Goal: Information Seeking & Learning: Find specific fact

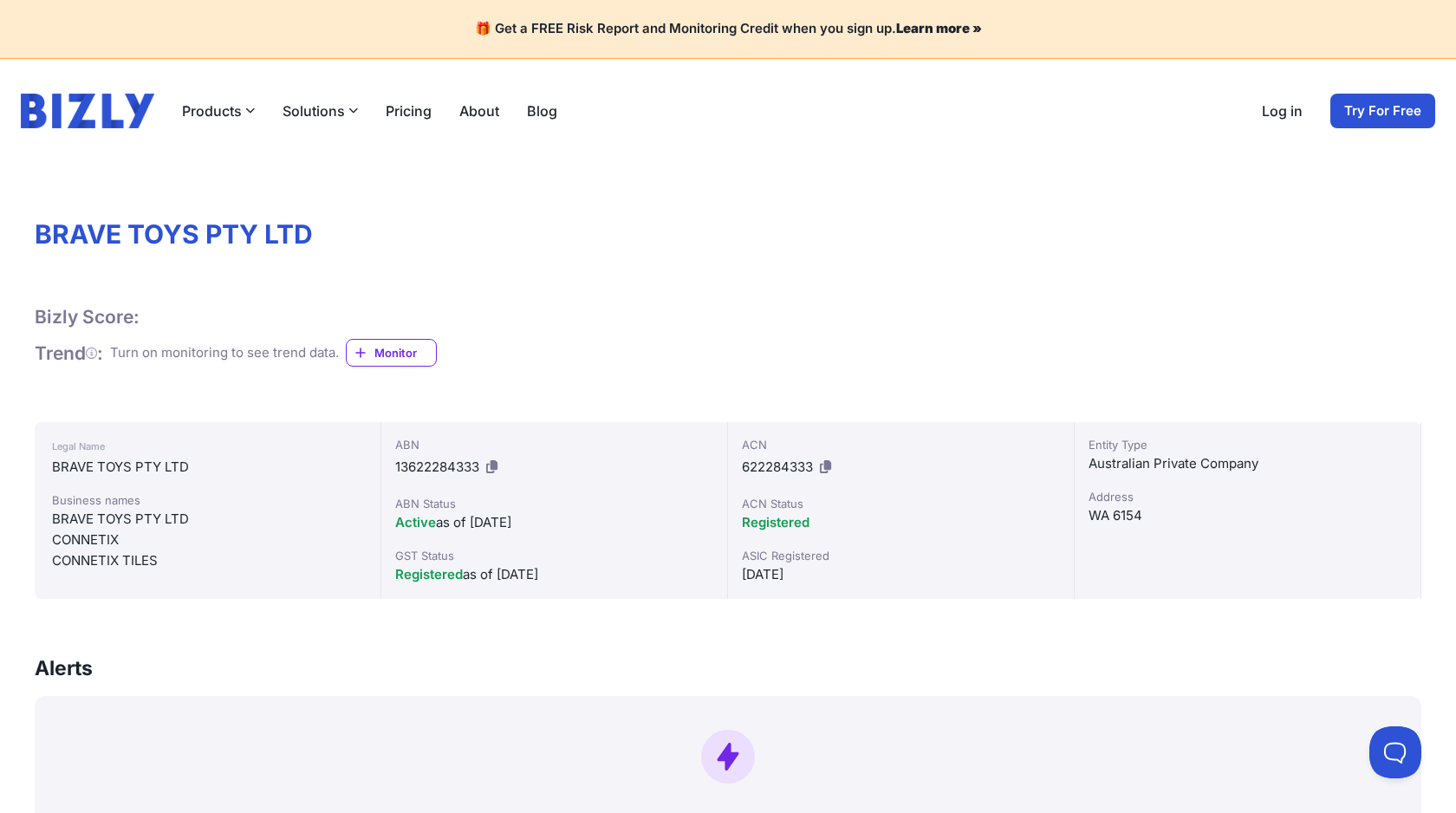
click at [187, 339] on div "Turn on monitoring to see trend data. Monitor" at bounding box center [274, 353] width 327 height 29
click at [196, 349] on div "Turn on monitoring to see trend data." at bounding box center [224, 353] width 229 height 20
click at [175, 354] on div "Turn on monitoring to see trend data." at bounding box center [224, 353] width 229 height 20
click at [143, 461] on div "BRAVE TOYS PTY LTD" at bounding box center [208, 466] width 311 height 21
click at [97, 731] on div at bounding box center [728, 756] width 1359 height 53
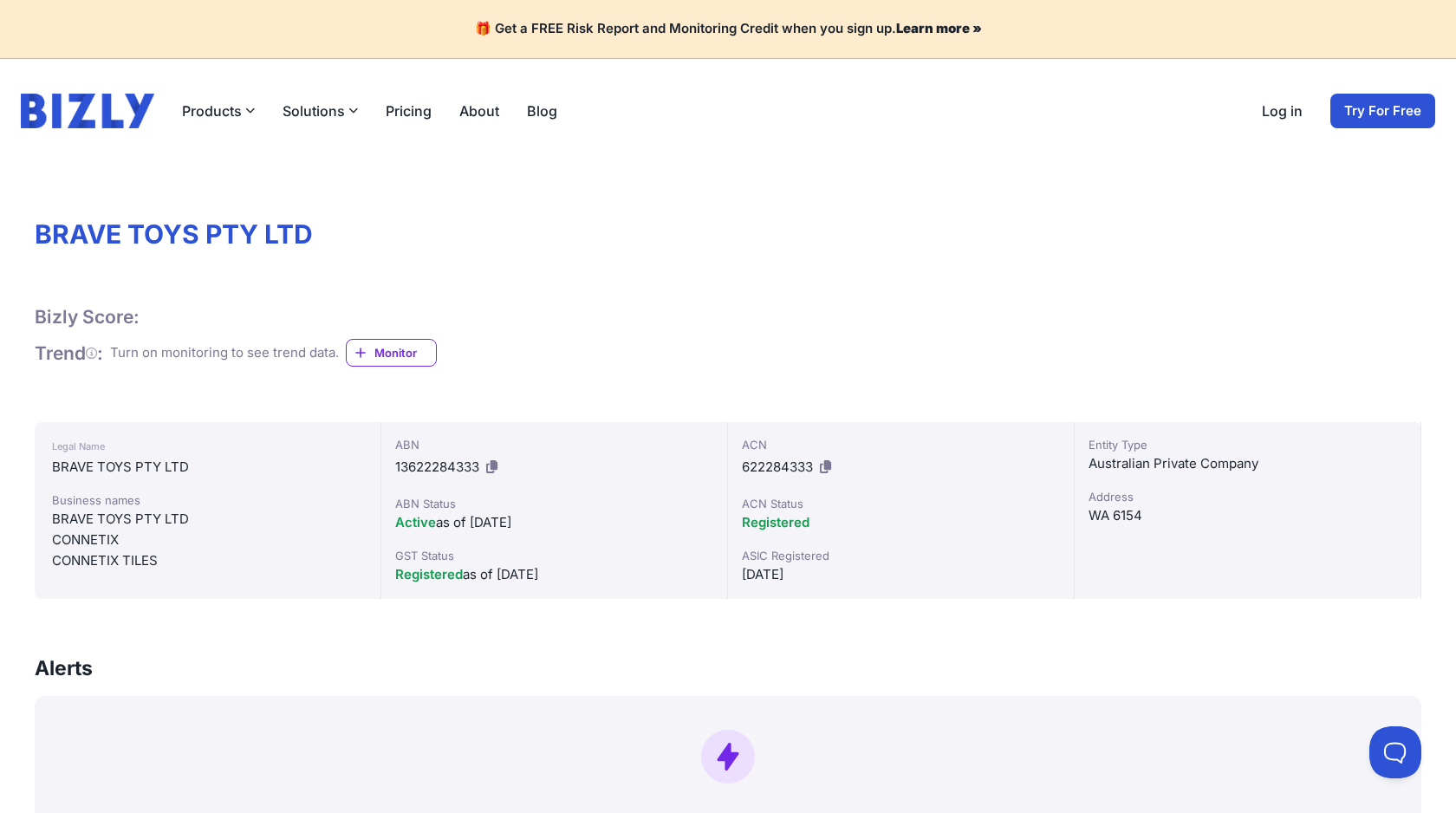
click at [128, 457] on div "BRAVE TOYS PTY LTD" at bounding box center [208, 466] width 311 height 21
copy div "BRAVE TOYS PTY LTD"
click at [111, 464] on div "BRAVE TOYS PTY LTD" at bounding box center [208, 466] width 311 height 21
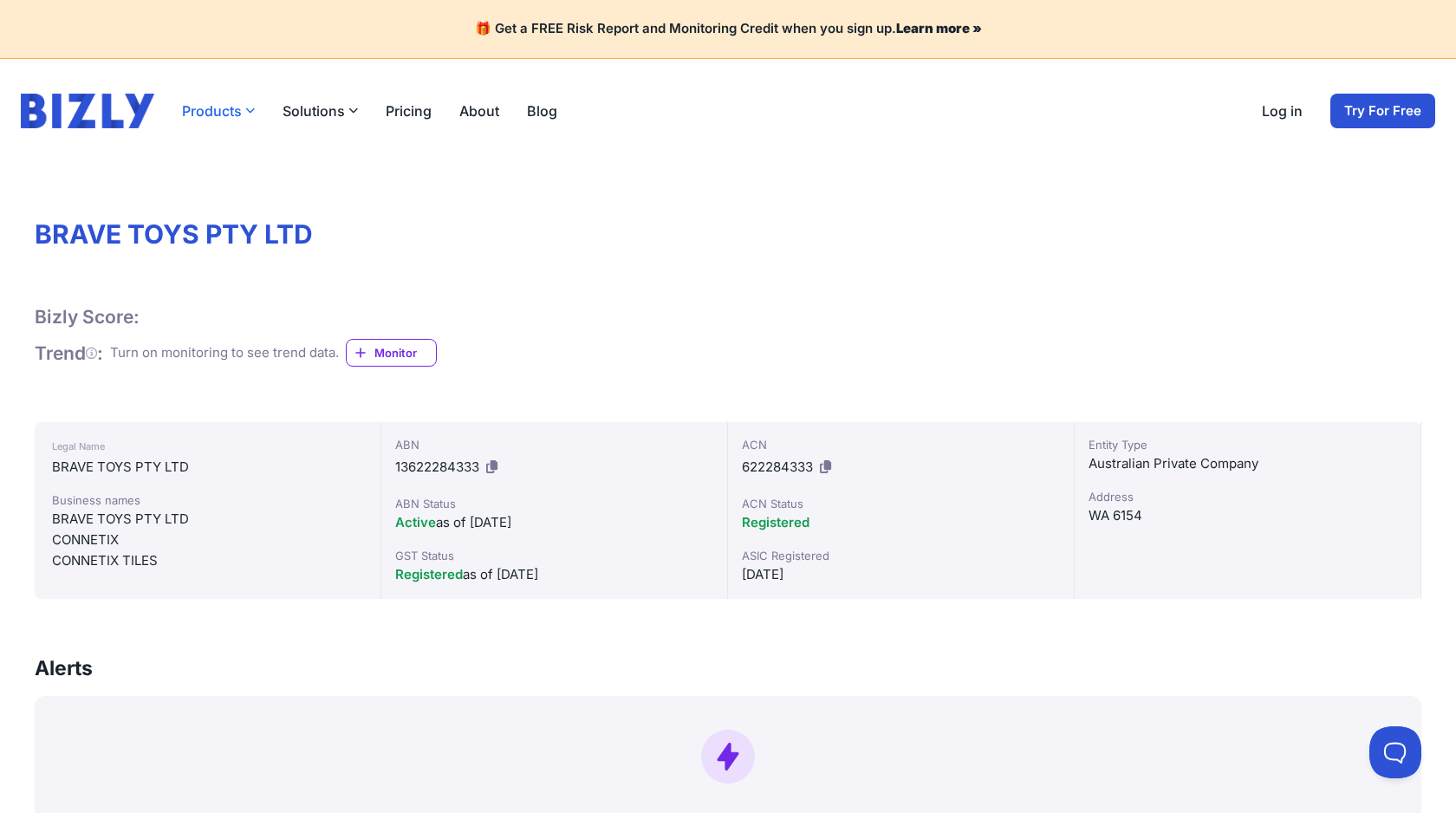
click at [222, 100] on button "Products" at bounding box center [218, 110] width 73 height 21
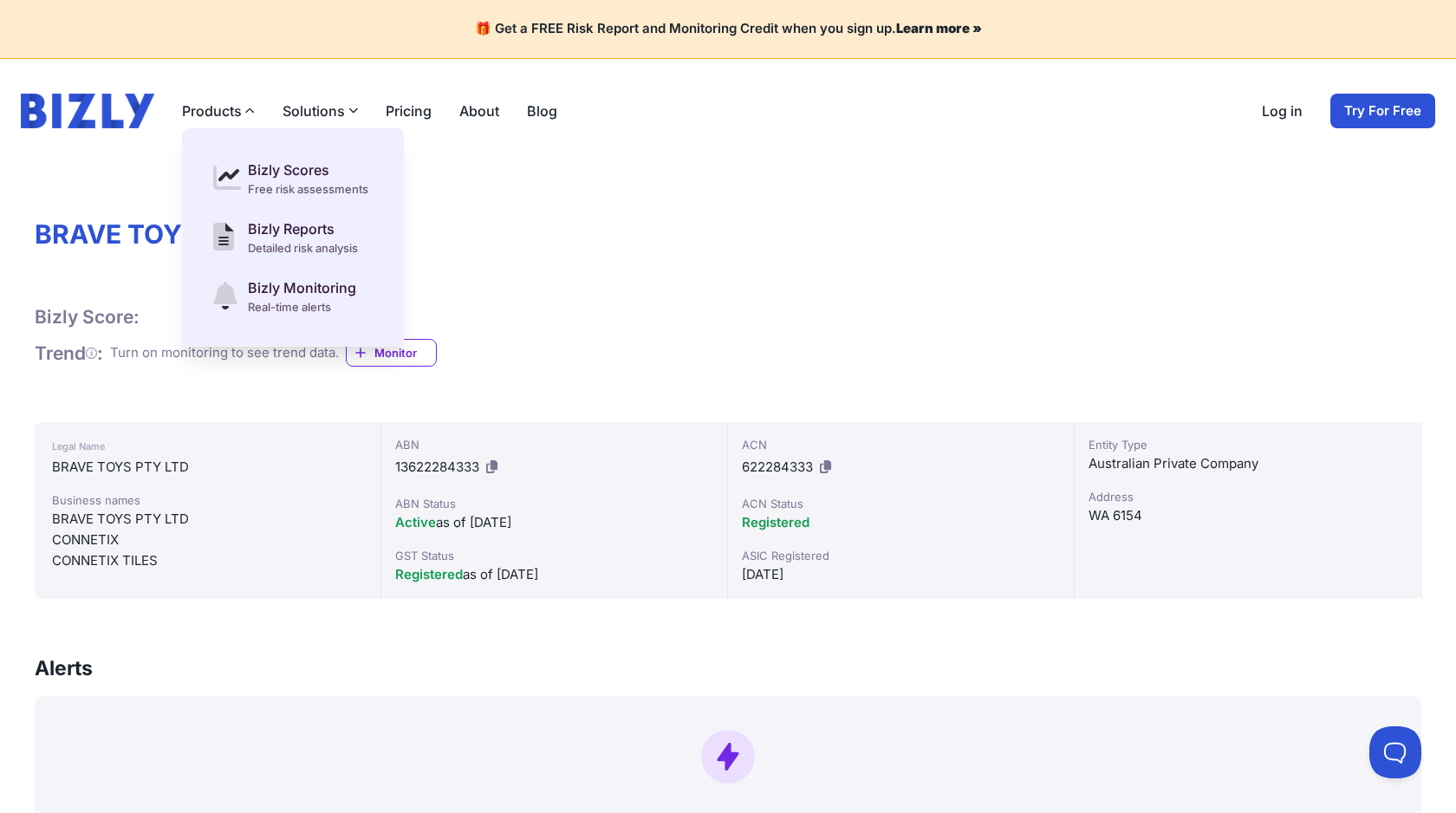
click at [301, 107] on button "Solutions" at bounding box center [320, 110] width 75 height 21
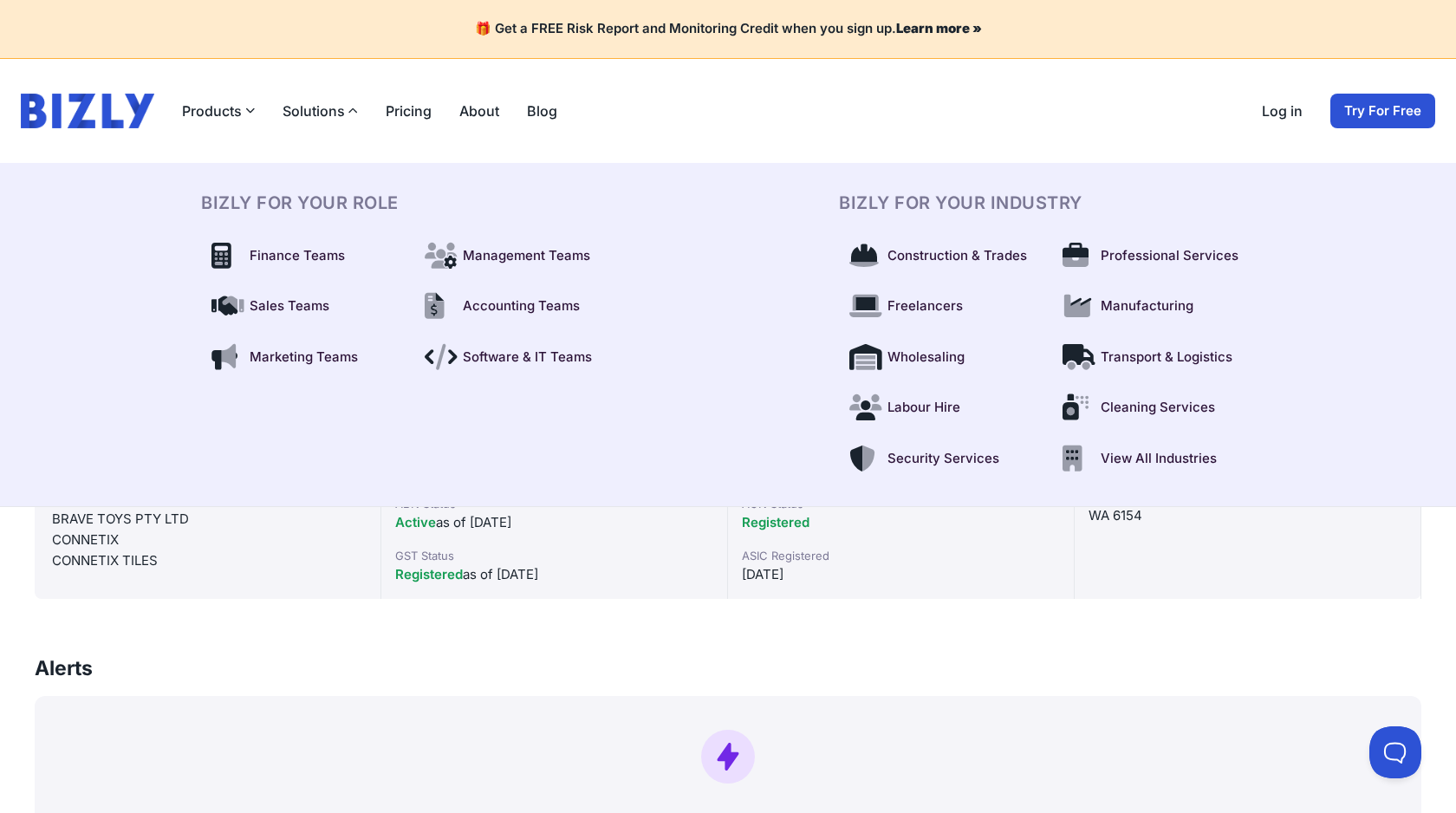
click at [400, 117] on link "Pricing" at bounding box center [409, 110] width 46 height 21
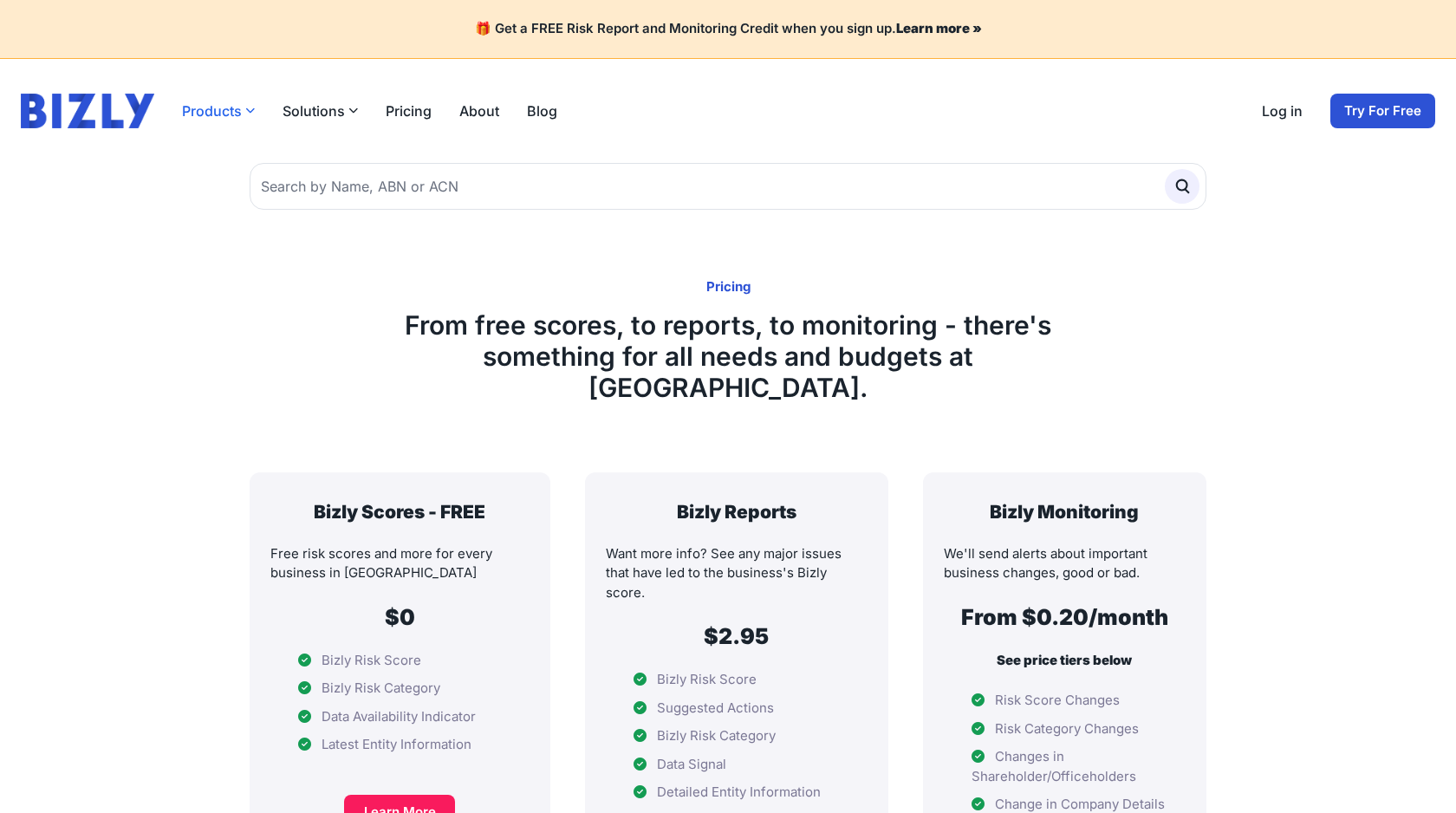
click at [216, 112] on button "Products" at bounding box center [218, 110] width 73 height 21
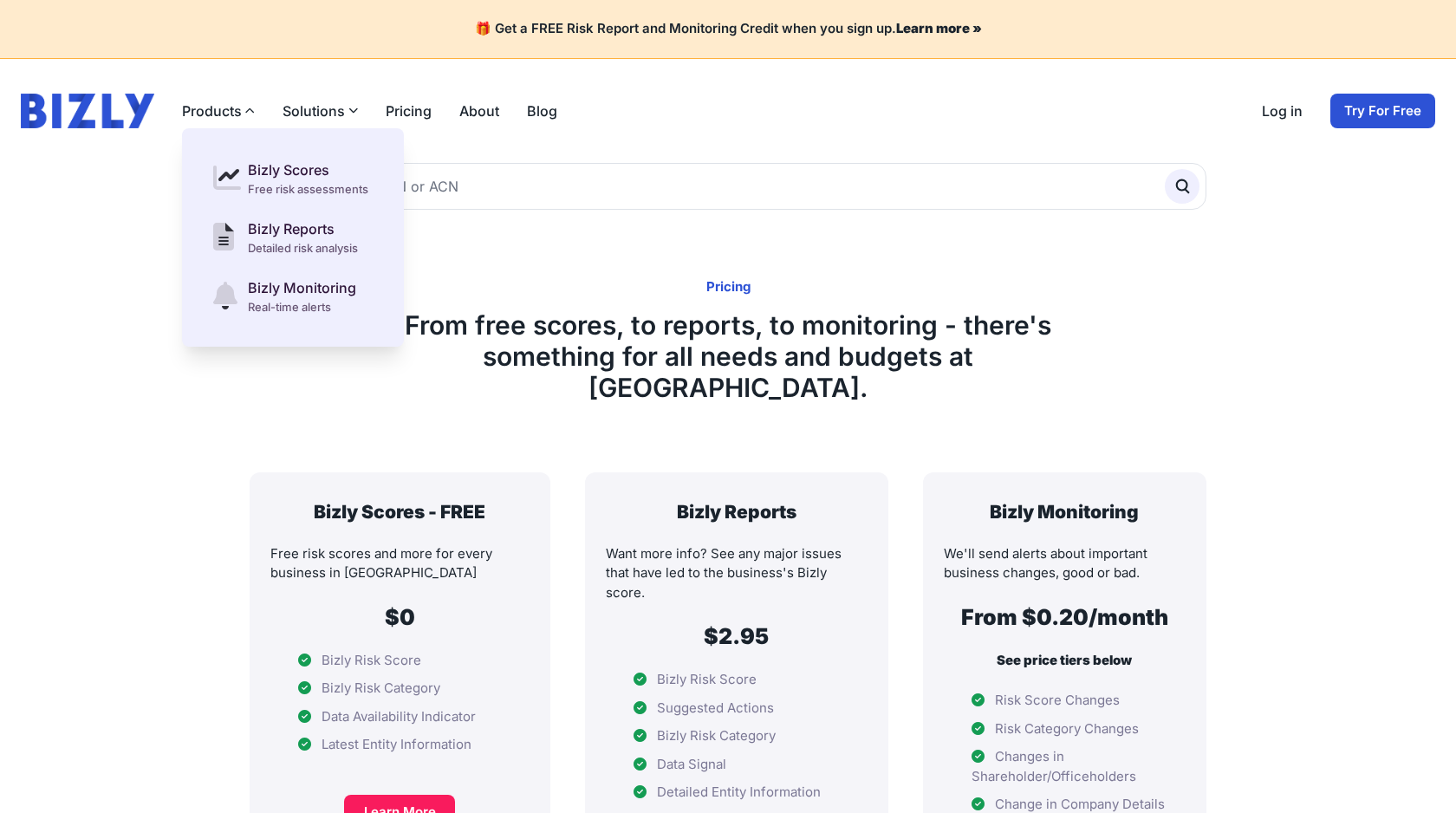
click at [292, 128] on div "Bizly Scores Free risk assessments Bizly Reports Detailed risk analysis Bizly M…" at bounding box center [293, 238] width 222 height 219
click at [123, 105] on img at bounding box center [88, 111] width 134 height 34
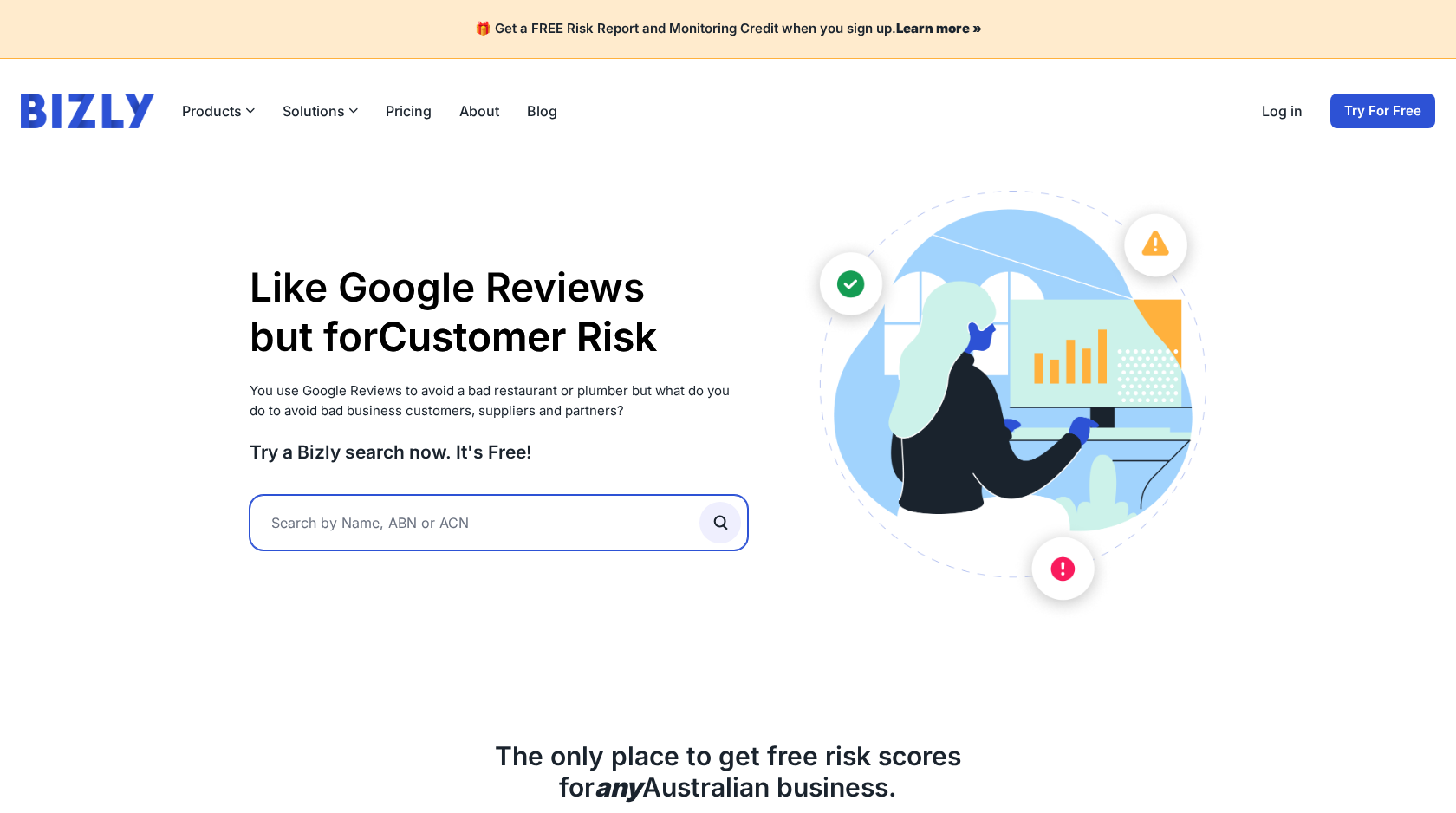
click at [415, 495] on input "text" at bounding box center [498, 522] width 498 height 55
paste input "我们家要改造走廊大面积磁力贴白板，想寻求磁力片合作[玫瑰]"
type input "我们家要改造走廊大面积磁力贴白板，想寻求磁力片合作[玫瑰]"
paste input "BRAVE TOYS PTY LTD"
type input "BRAVE TOYS PTY LTD"
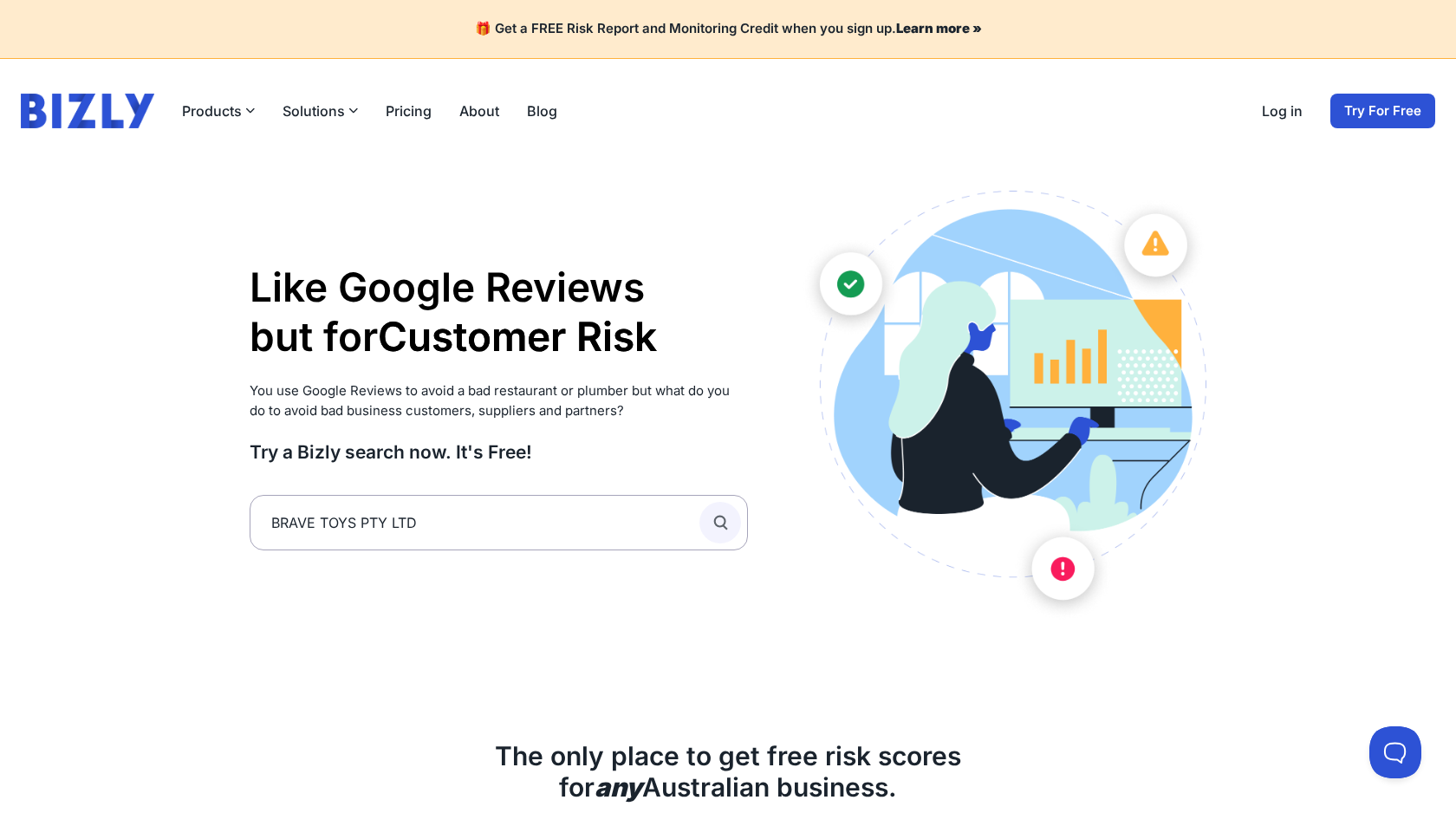
click at [730, 515] on button "submit" at bounding box center [720, 522] width 42 height 42
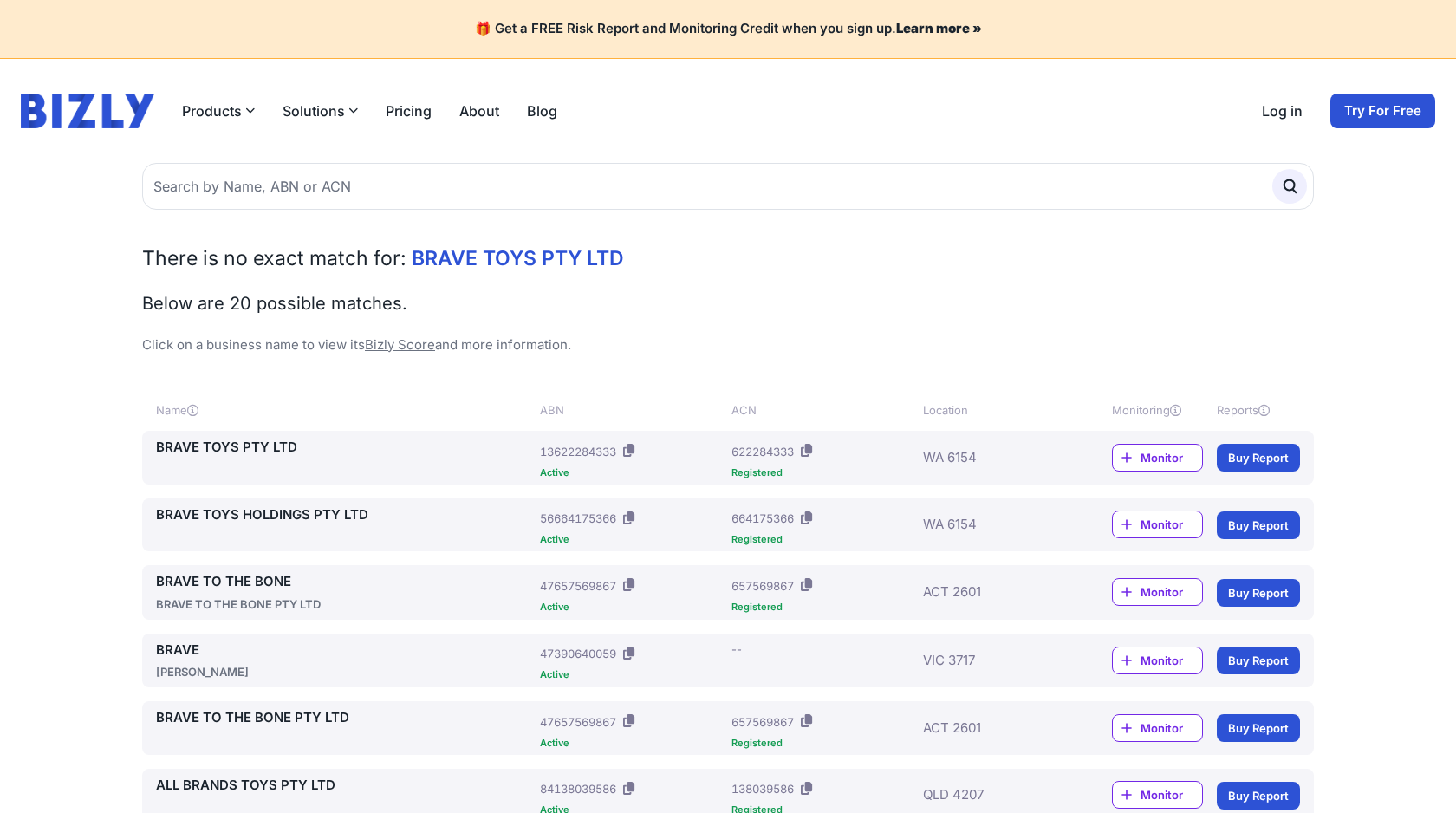
click at [211, 447] on link "BRAVE TOYS PTY LTD" at bounding box center [344, 447] width 377 height 20
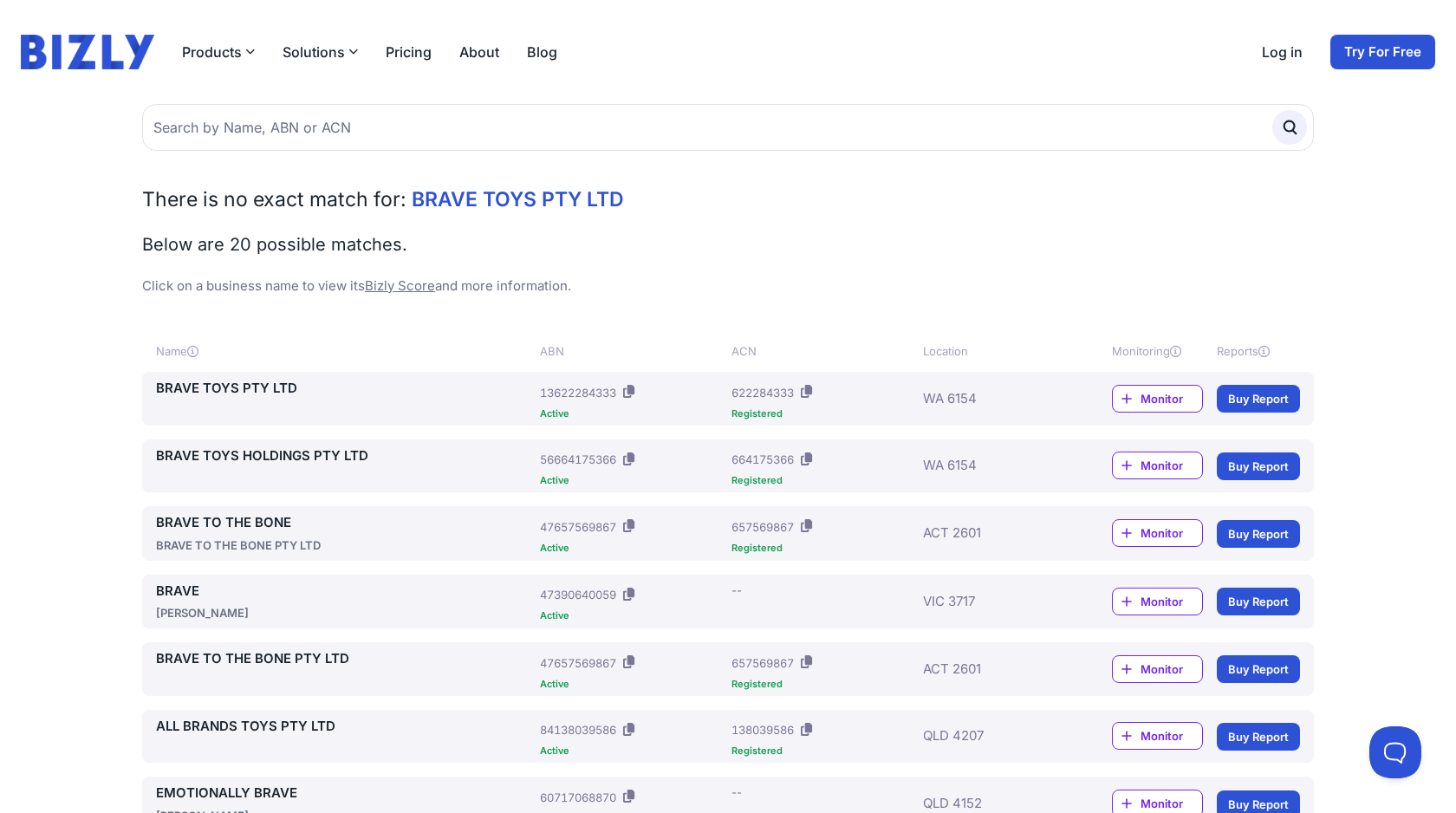
scroll to position [97, 0]
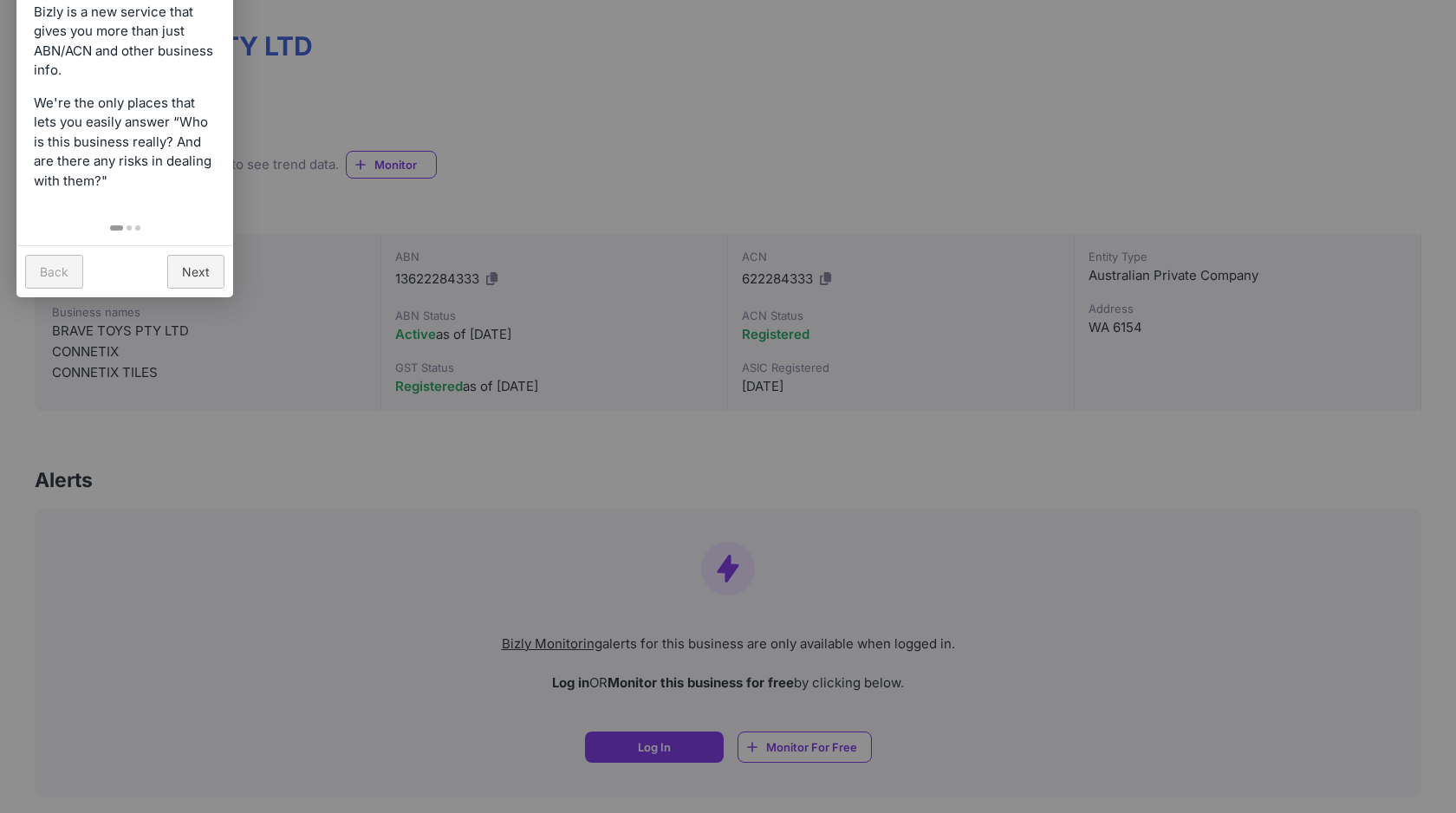
scroll to position [201, 0]
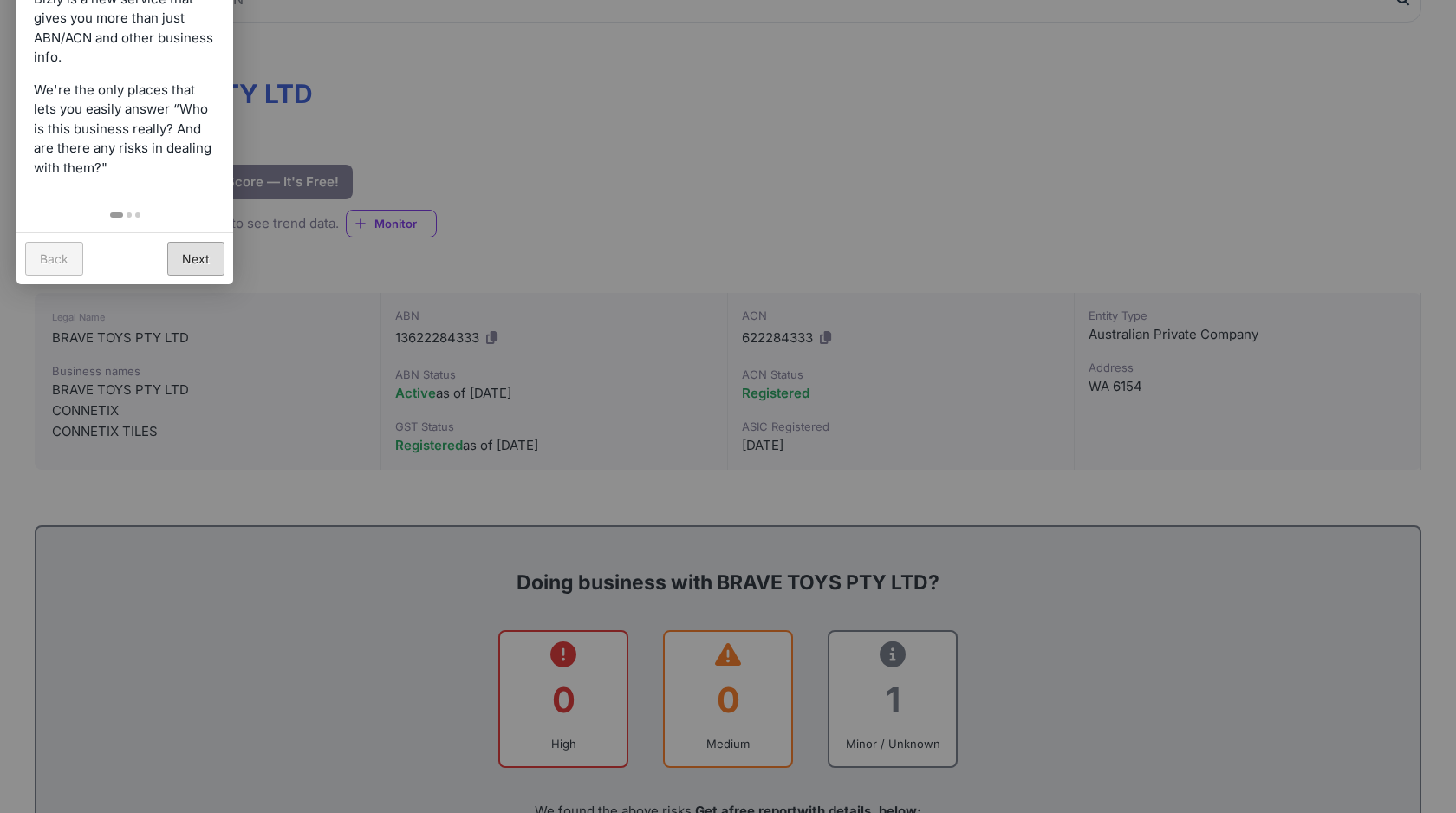
click at [199, 263] on link "Next" at bounding box center [195, 258] width 57 height 33
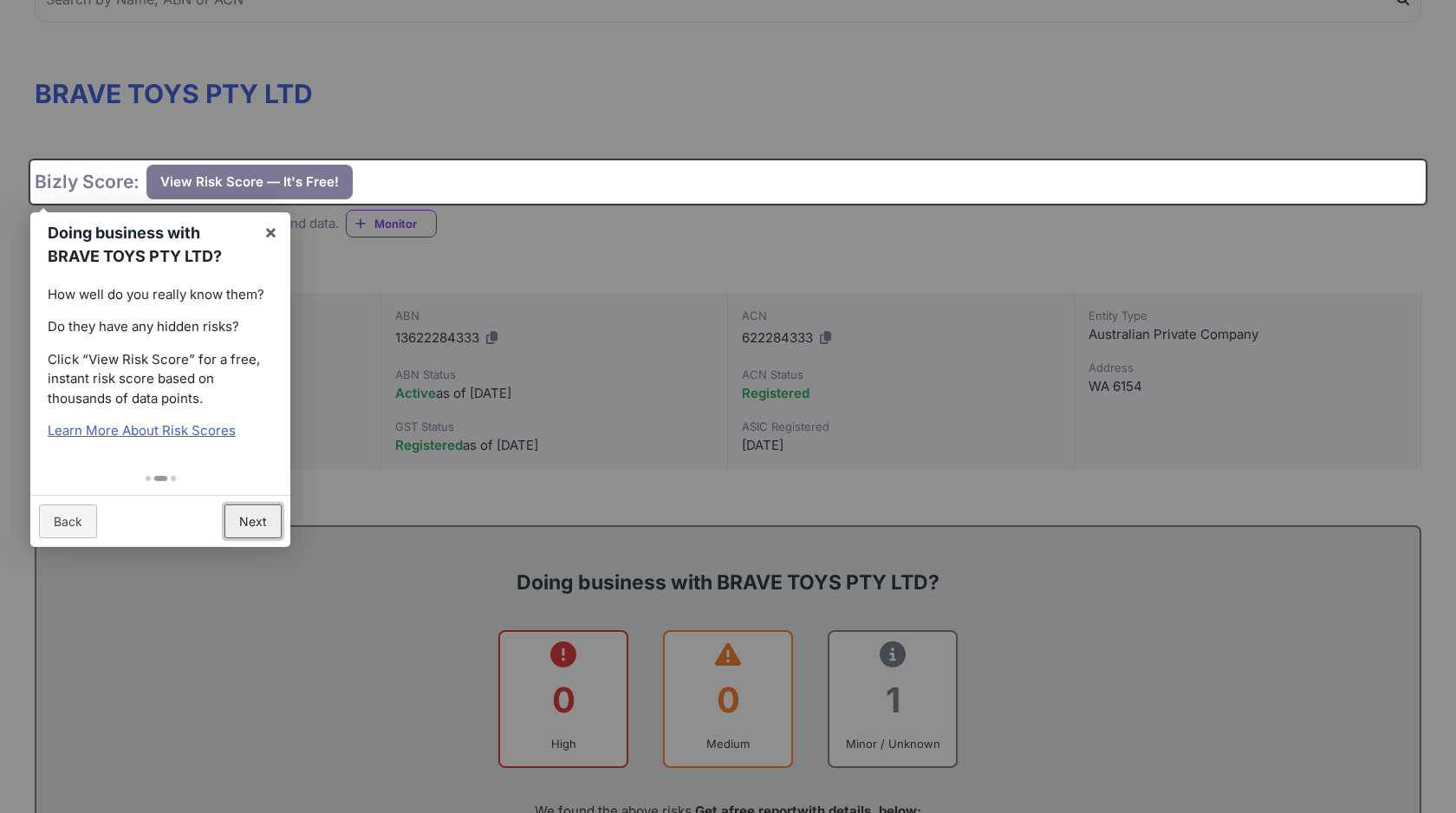
click at [253, 521] on link "Next" at bounding box center [252, 520] width 57 height 33
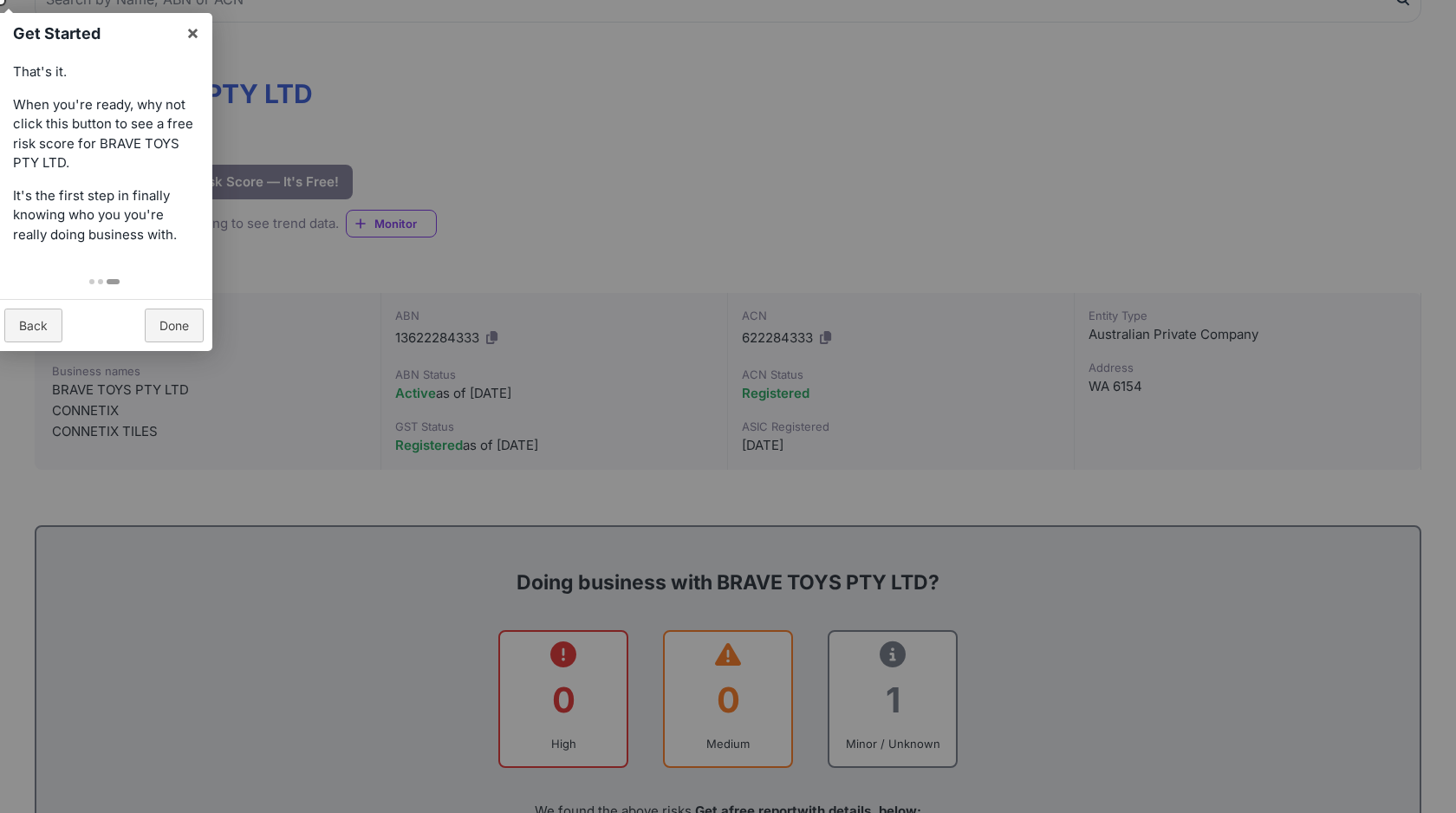
click at [61, 308] on div "Back Done" at bounding box center [104, 325] width 217 height 52
click at [49, 317] on link "Back" at bounding box center [33, 324] width 58 height 33
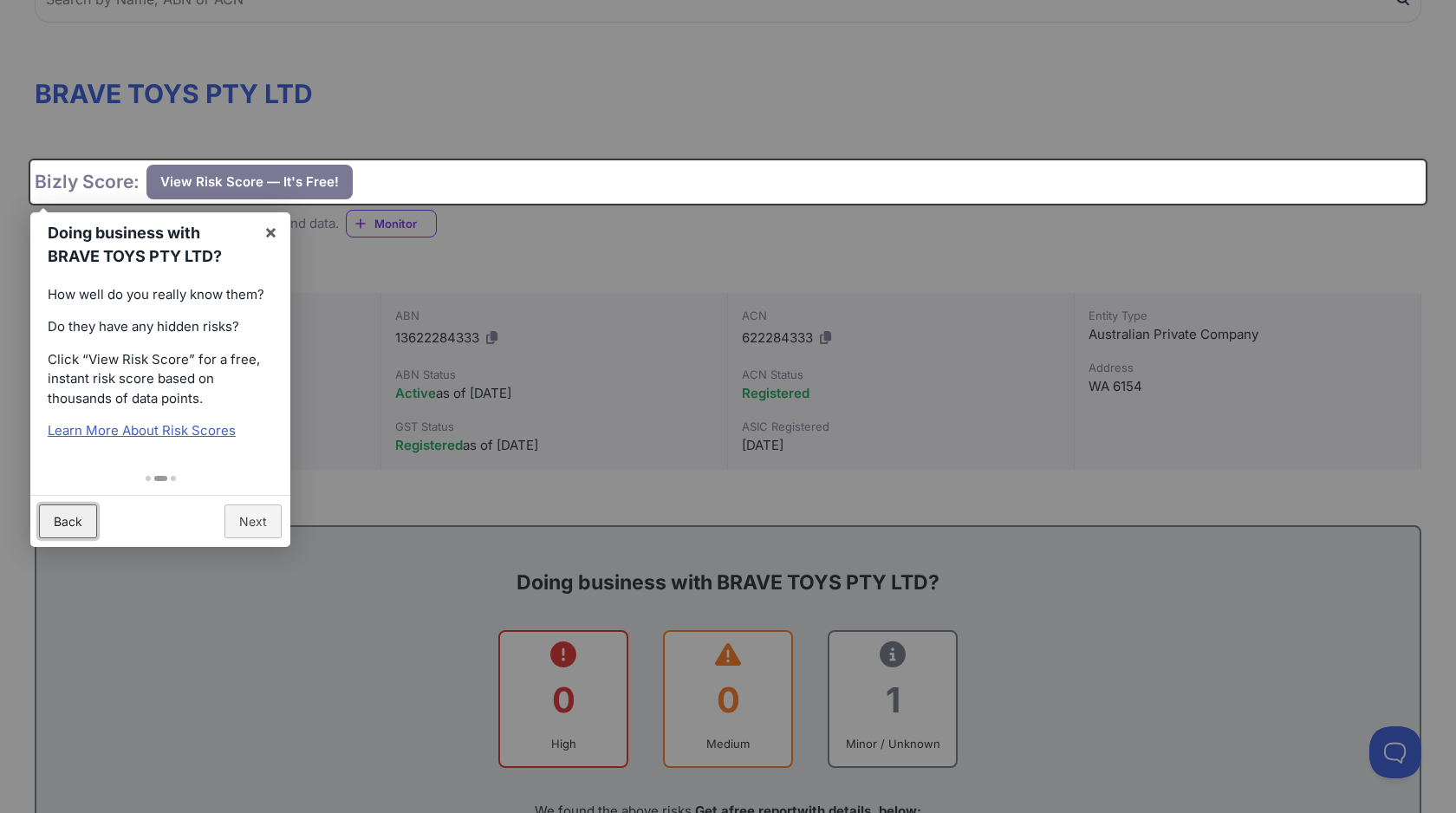
click at [61, 519] on link "Back" at bounding box center [68, 520] width 58 height 33
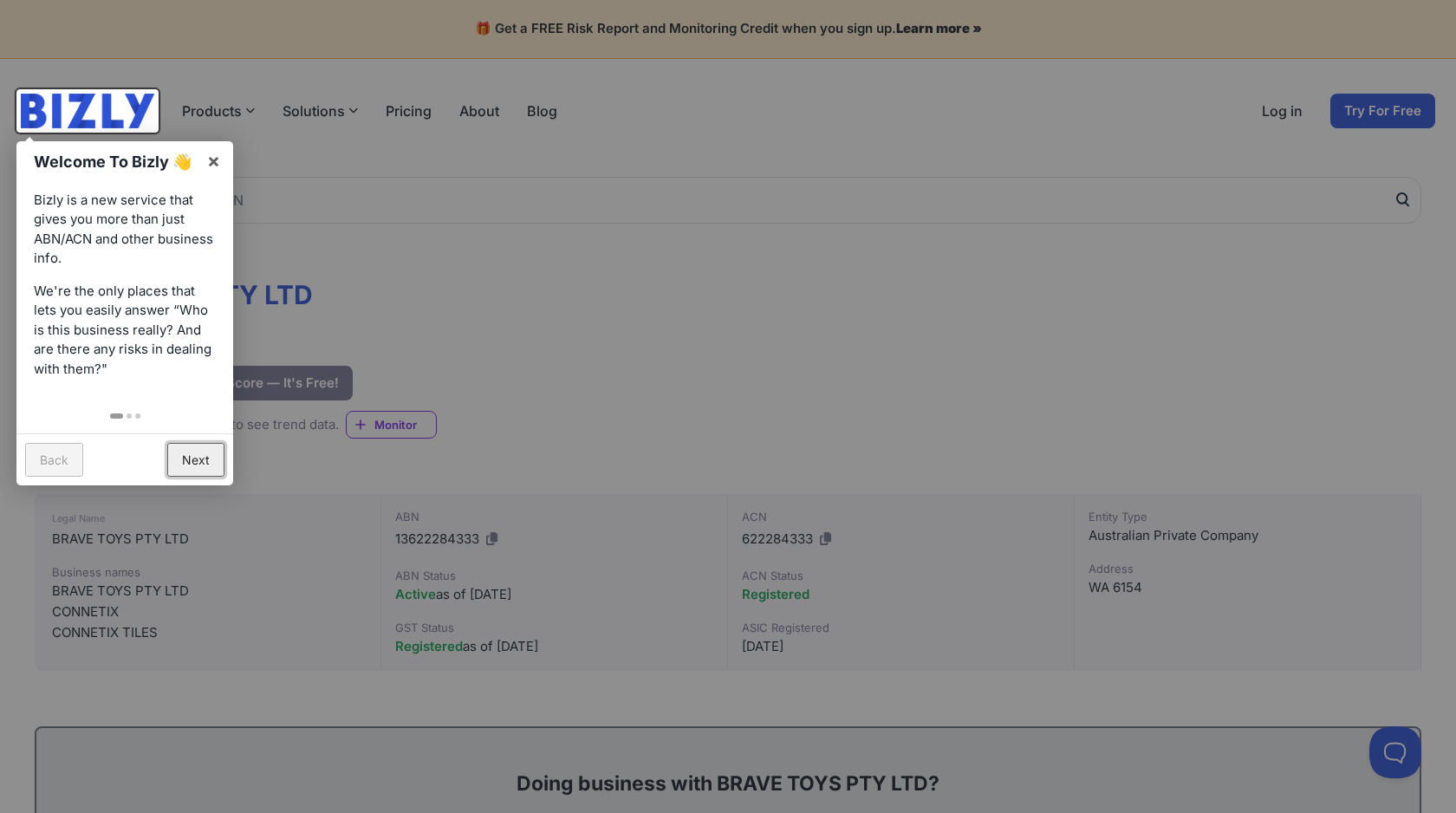
click at [194, 457] on link "Next" at bounding box center [195, 459] width 57 height 33
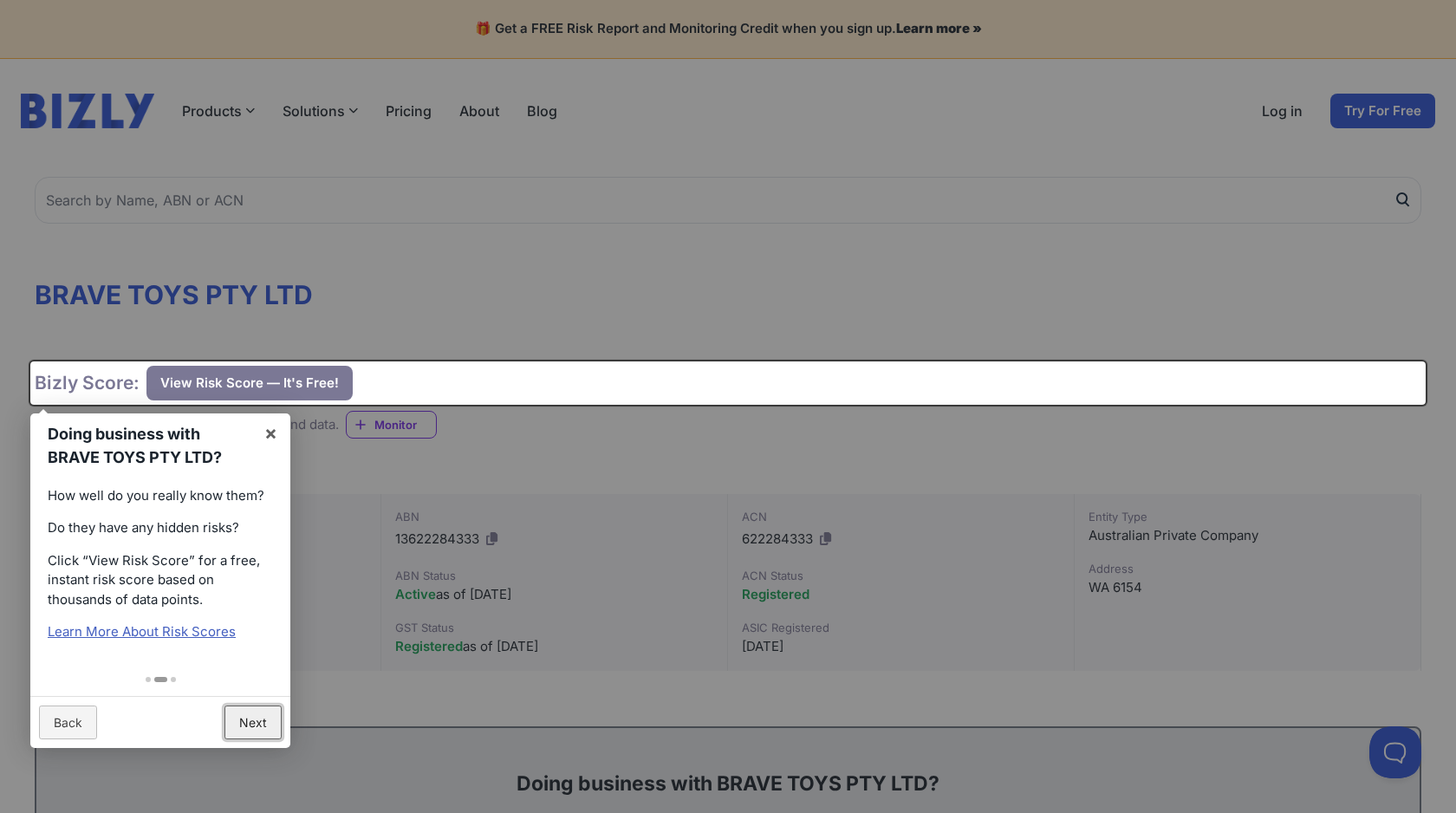
click at [241, 722] on link "Next" at bounding box center [252, 722] width 57 height 33
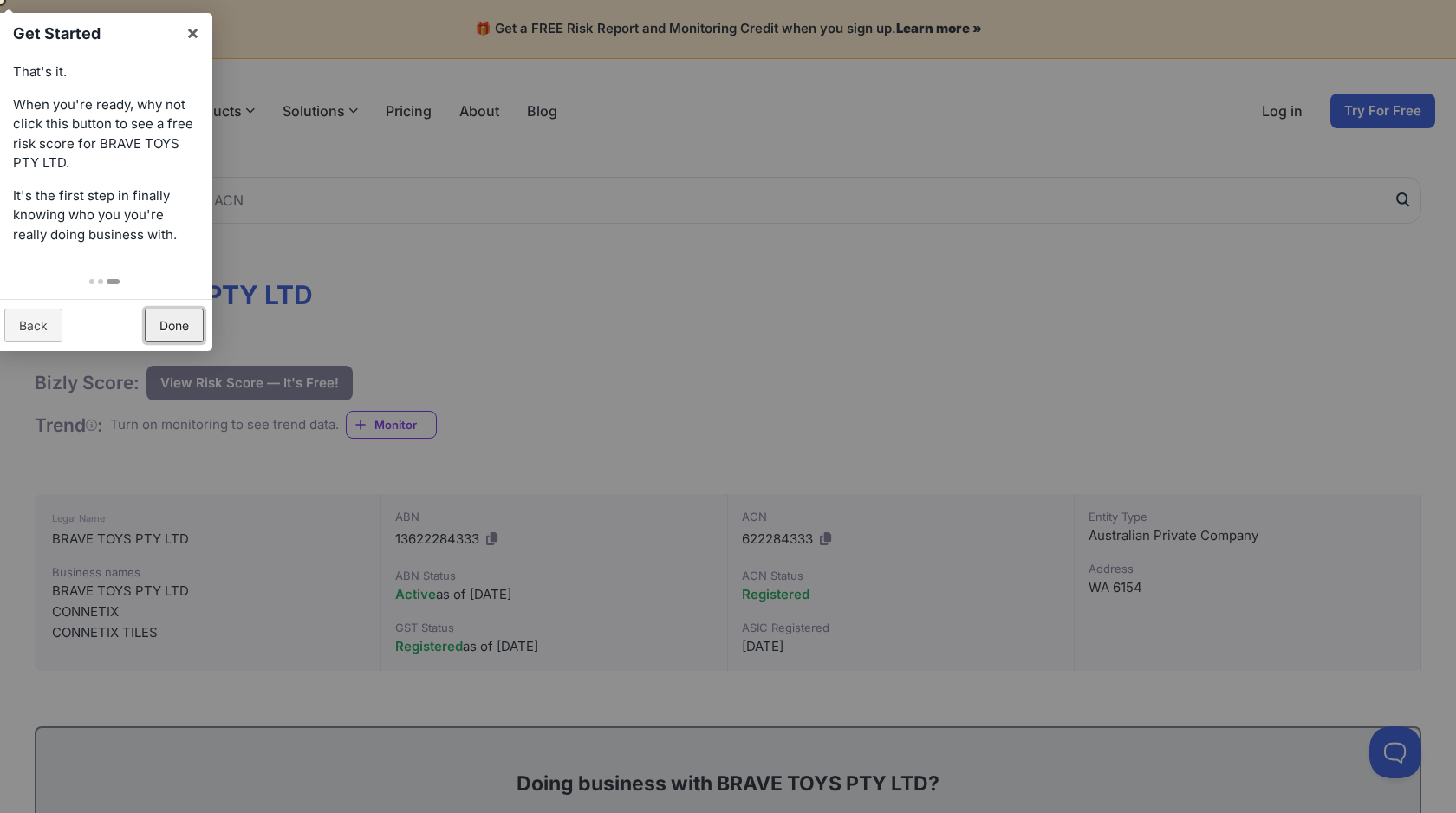
click at [174, 318] on link "Done" at bounding box center [174, 324] width 59 height 33
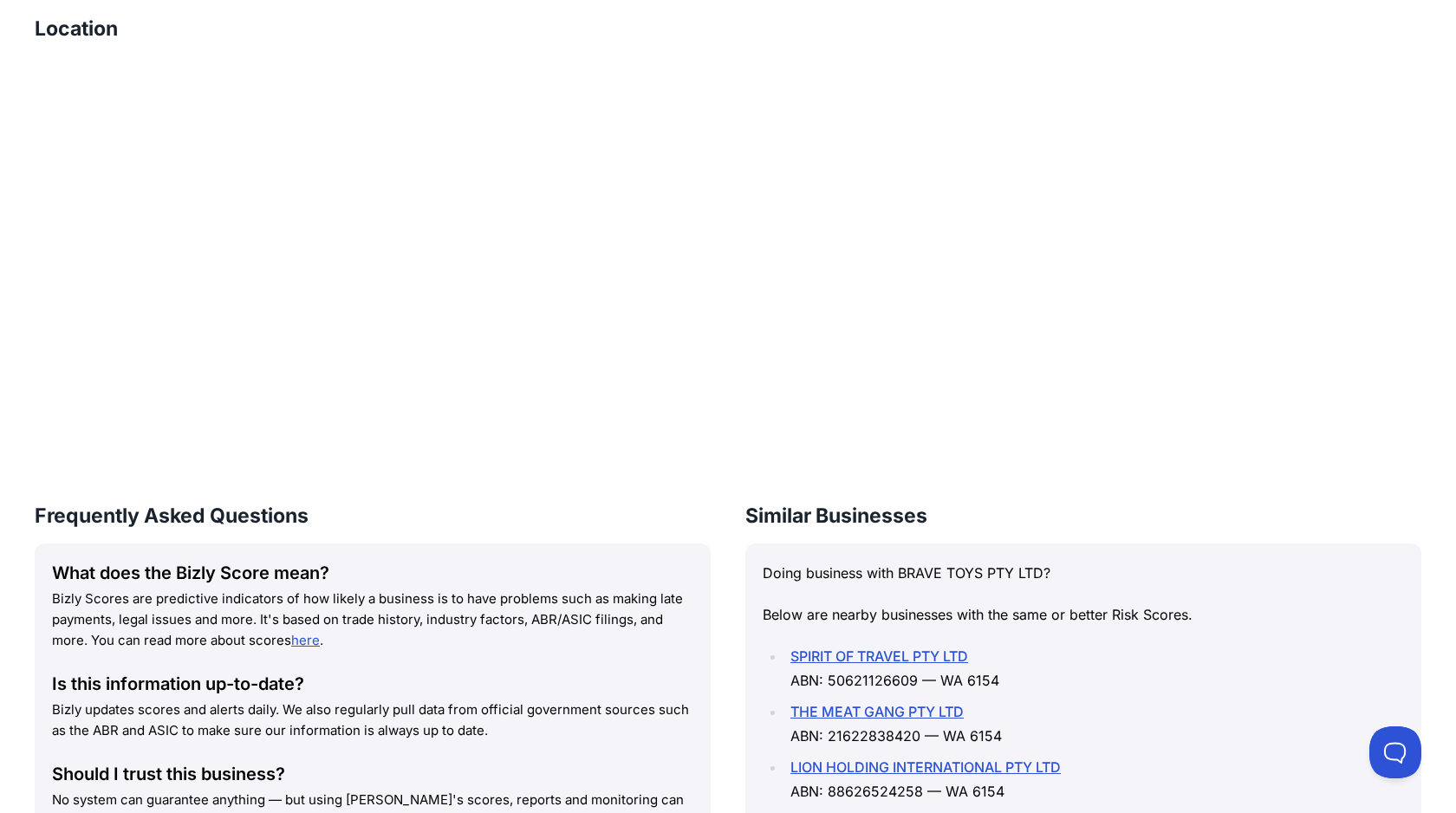
scroll to position [2051, 0]
